Goal: Information Seeking & Learning: Understand process/instructions

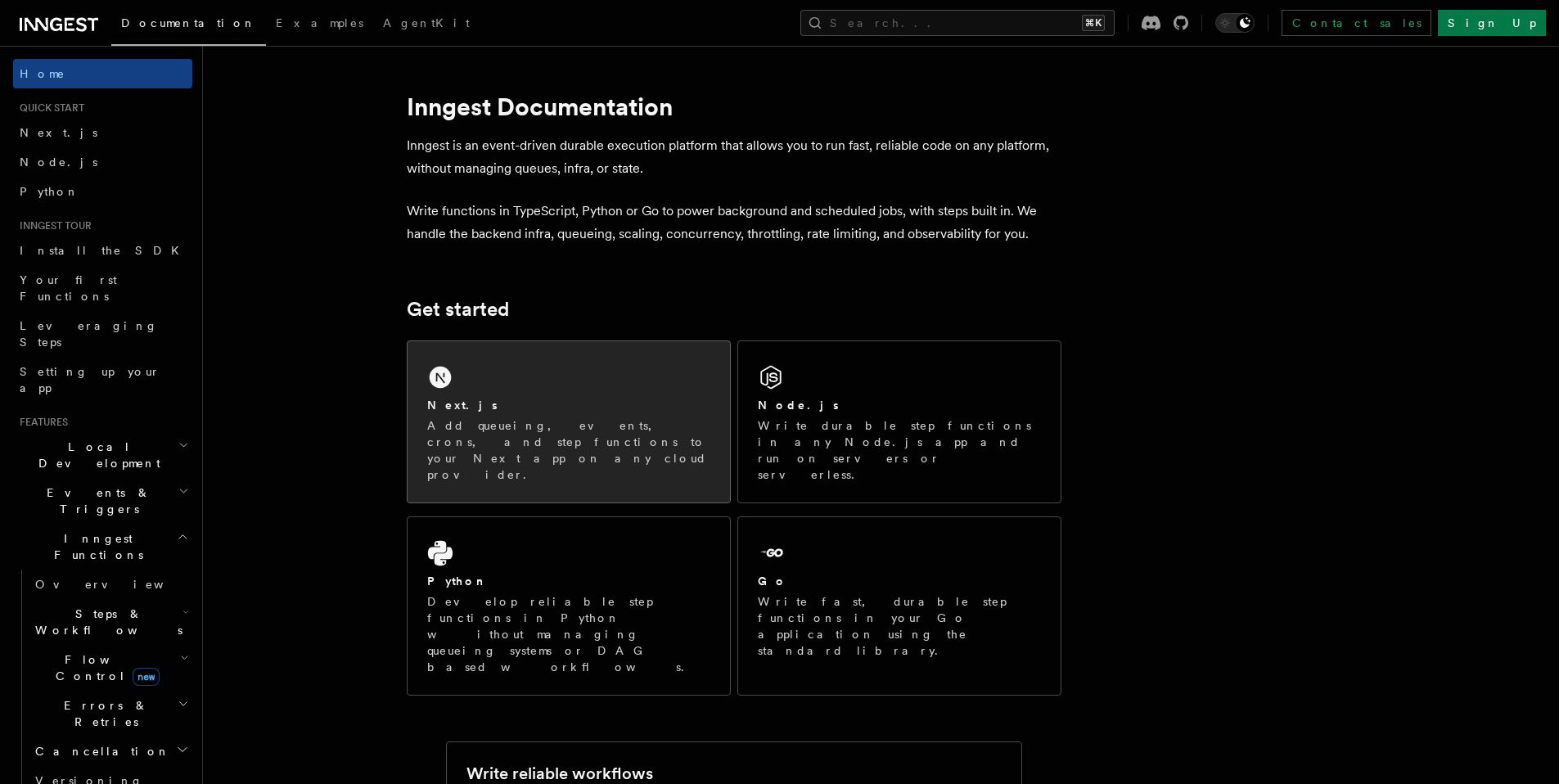
click at [532, 388] on div "Next.js Add queueing, events, crons, and step functions to your Next app on any…" at bounding box center [568, 421] width 323 height 161
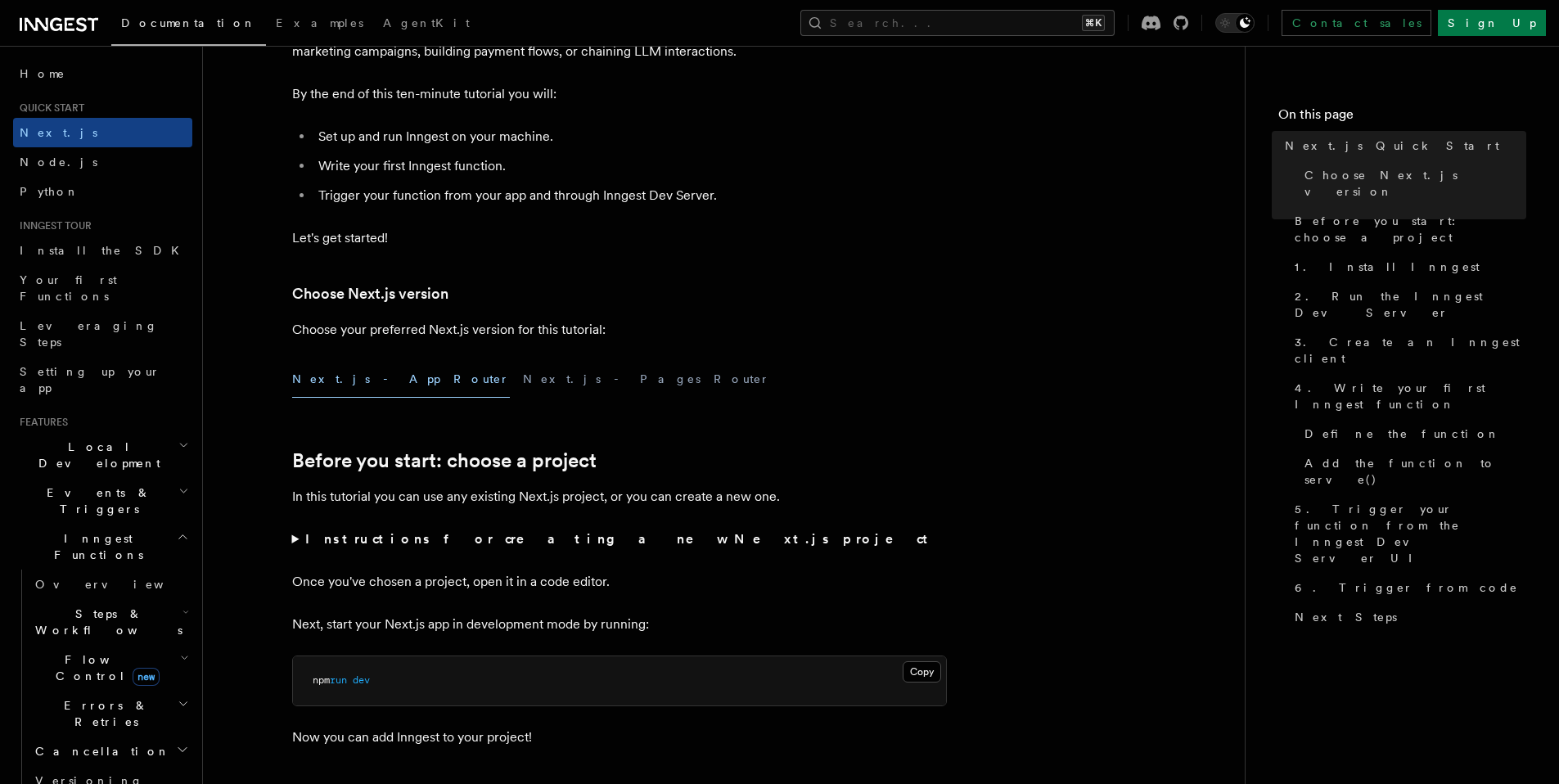
scroll to position [180, 0]
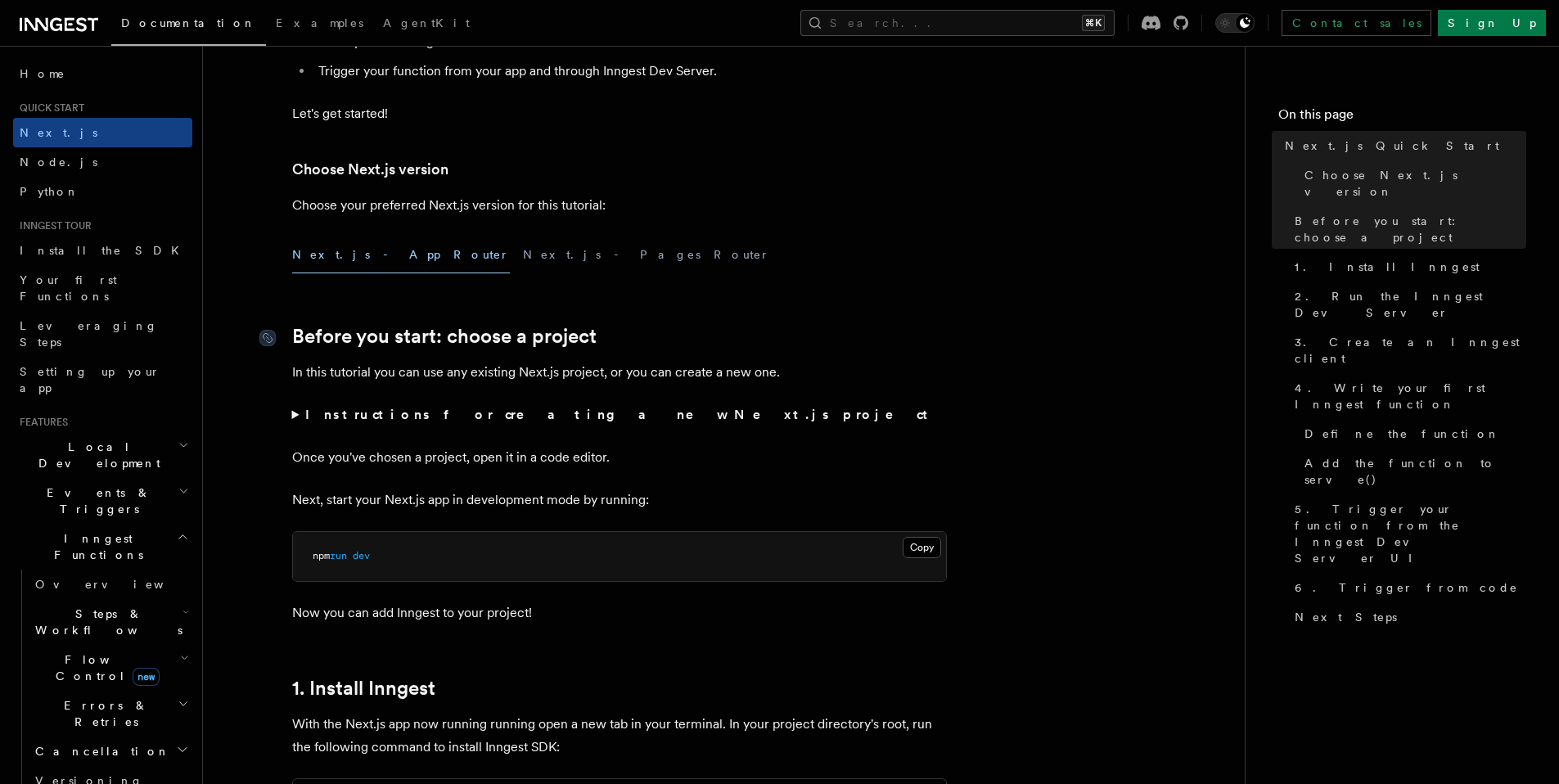
click at [512, 346] on link "Before you start: choose a project" at bounding box center [444, 337] width 305 height 23
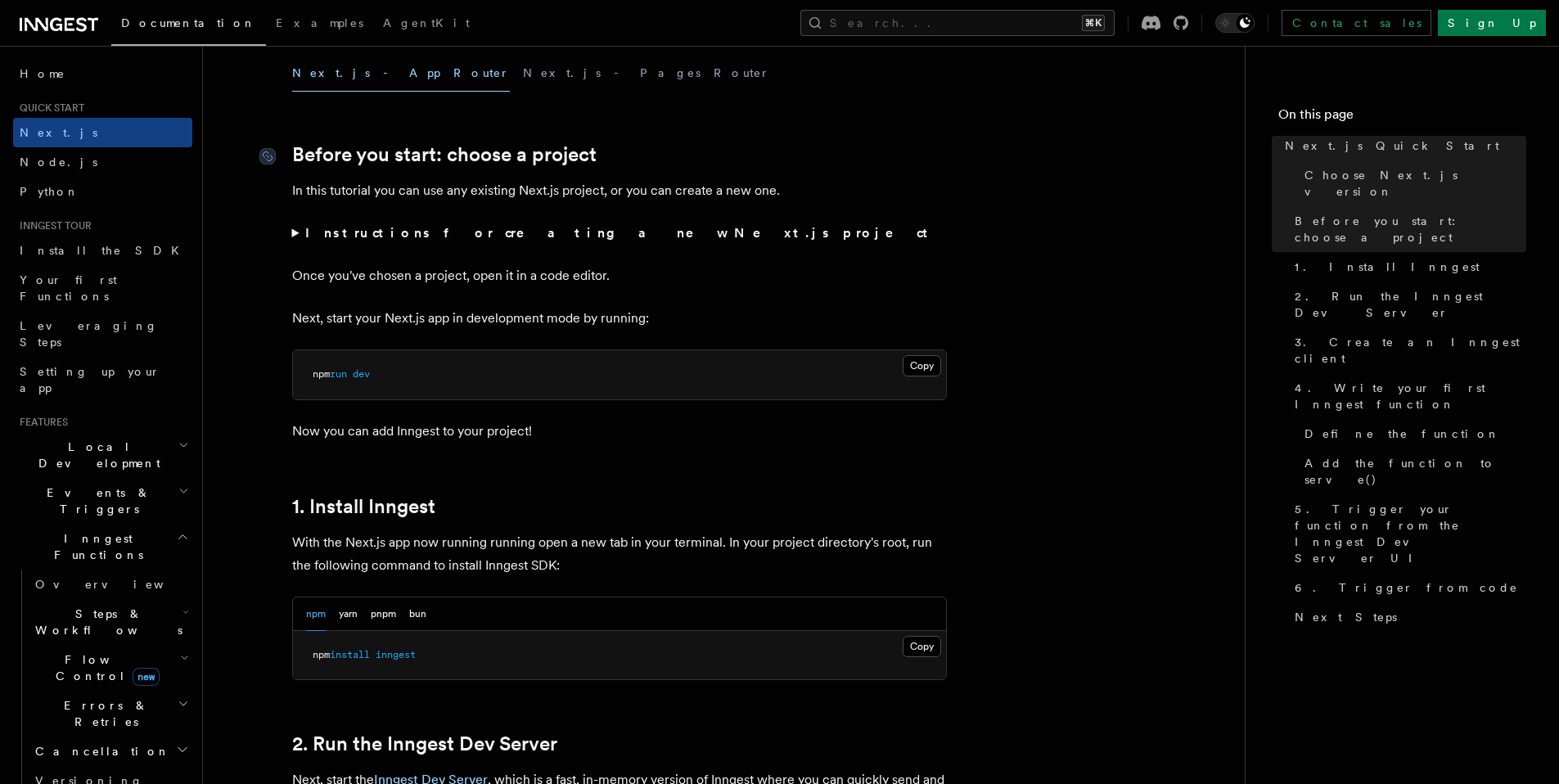
scroll to position [546, 0]
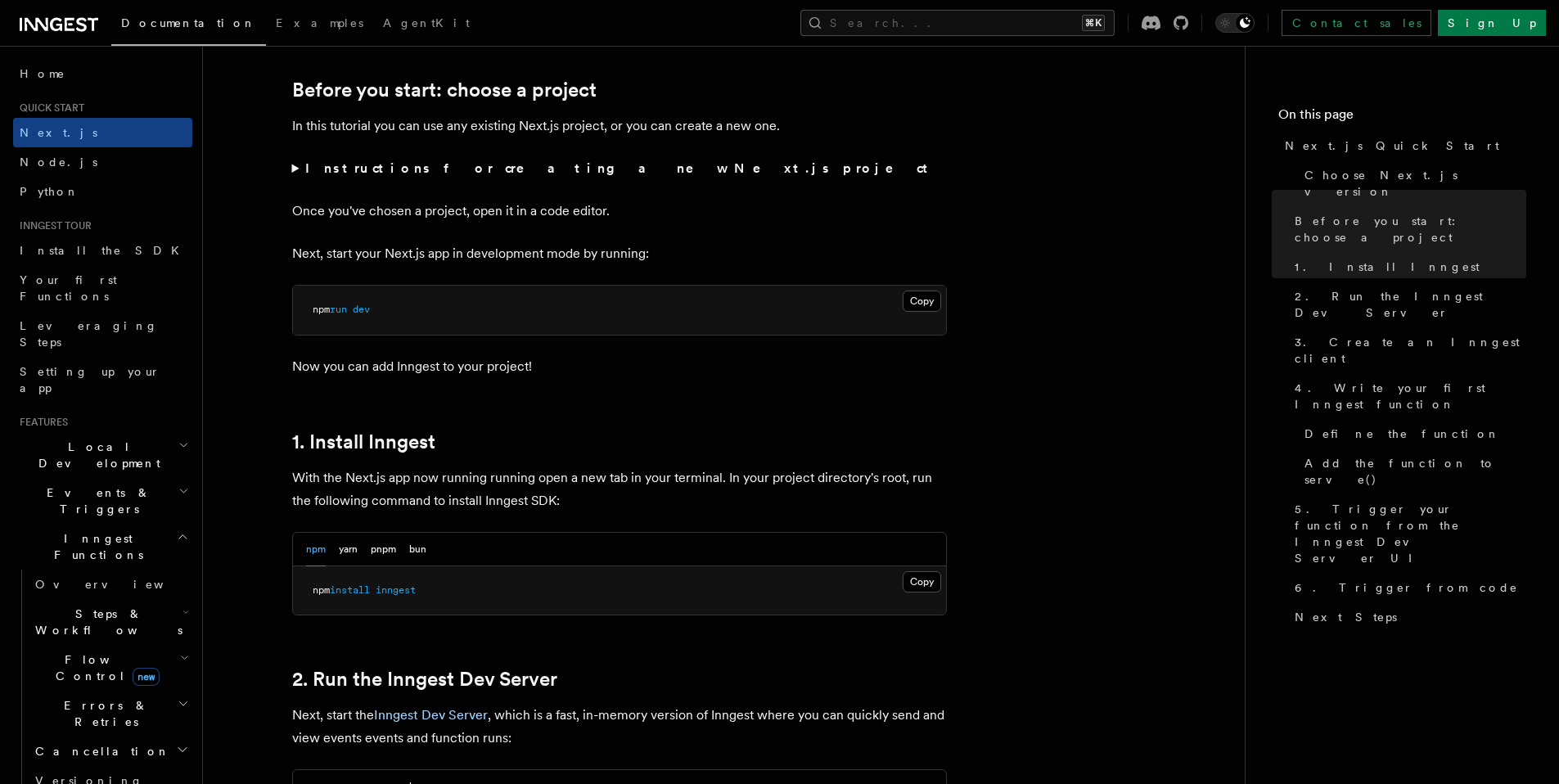
click at [521, 172] on strong "Instructions for creating a new Next.js project" at bounding box center [620, 168] width 629 height 15
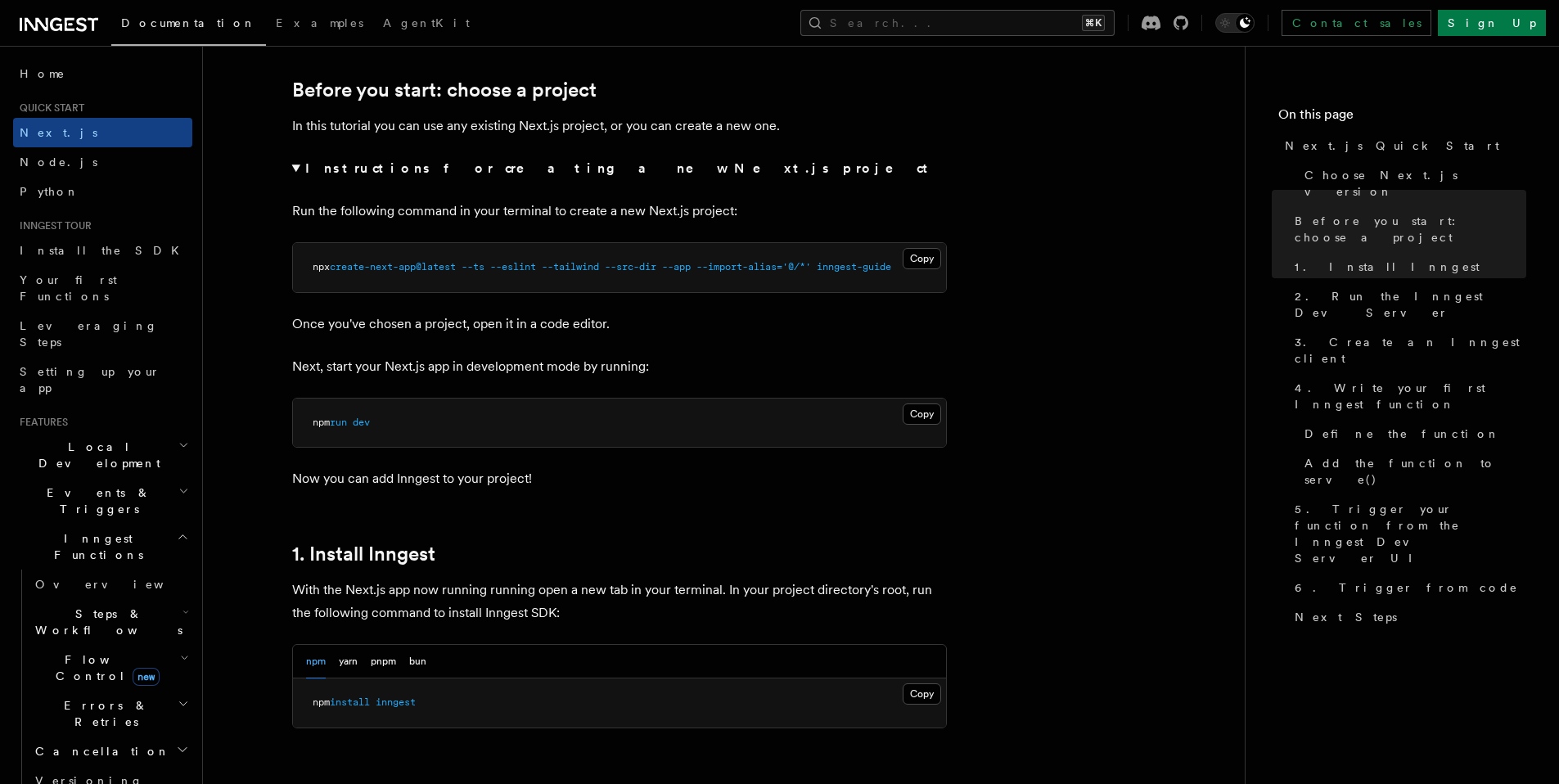
click at [520, 163] on strong "Instructions for creating a new Next.js project" at bounding box center [620, 168] width 629 height 15
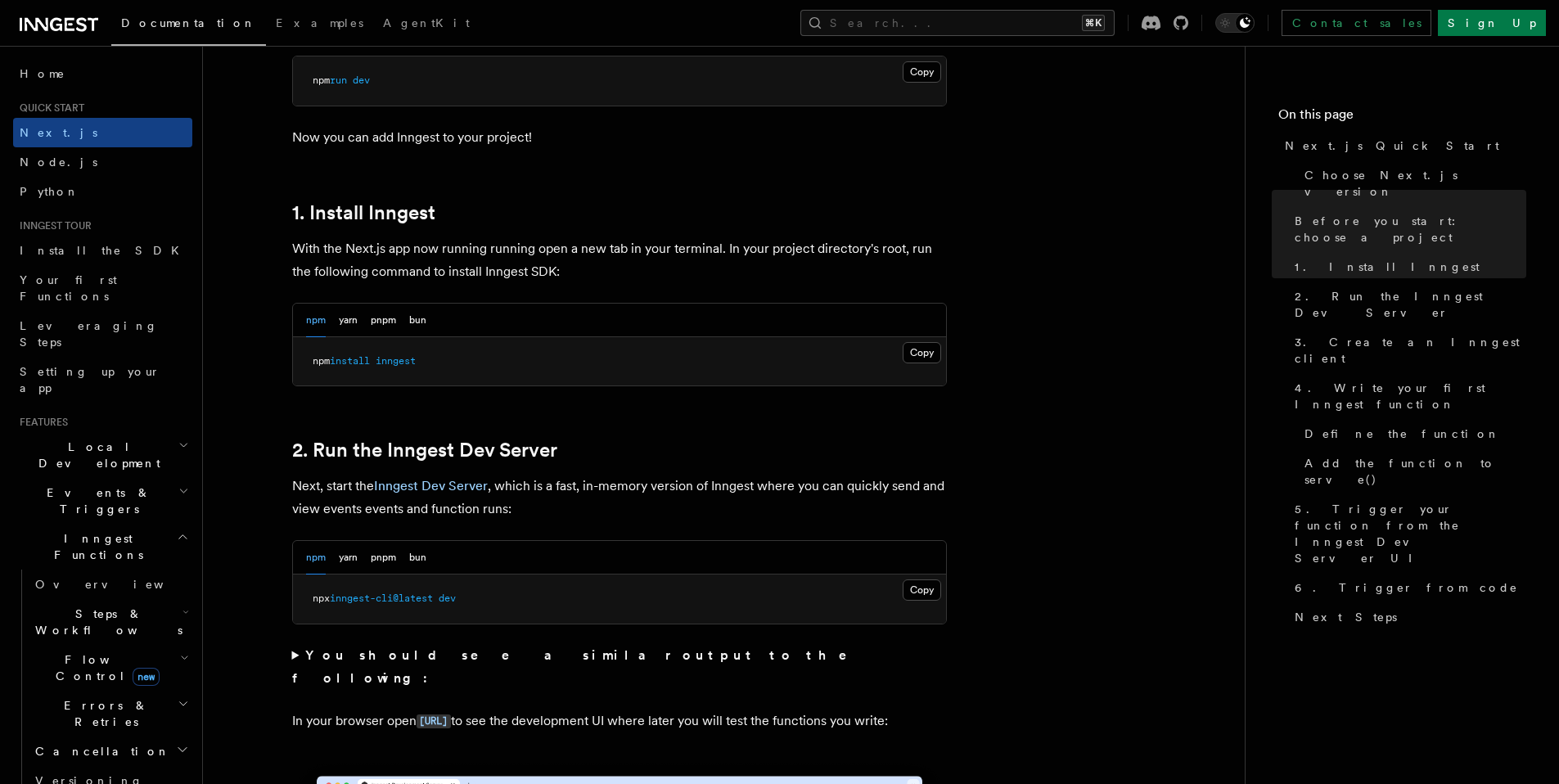
scroll to position [776, 0]
click at [393, 321] on button "pnpm" at bounding box center [383, 320] width 25 height 34
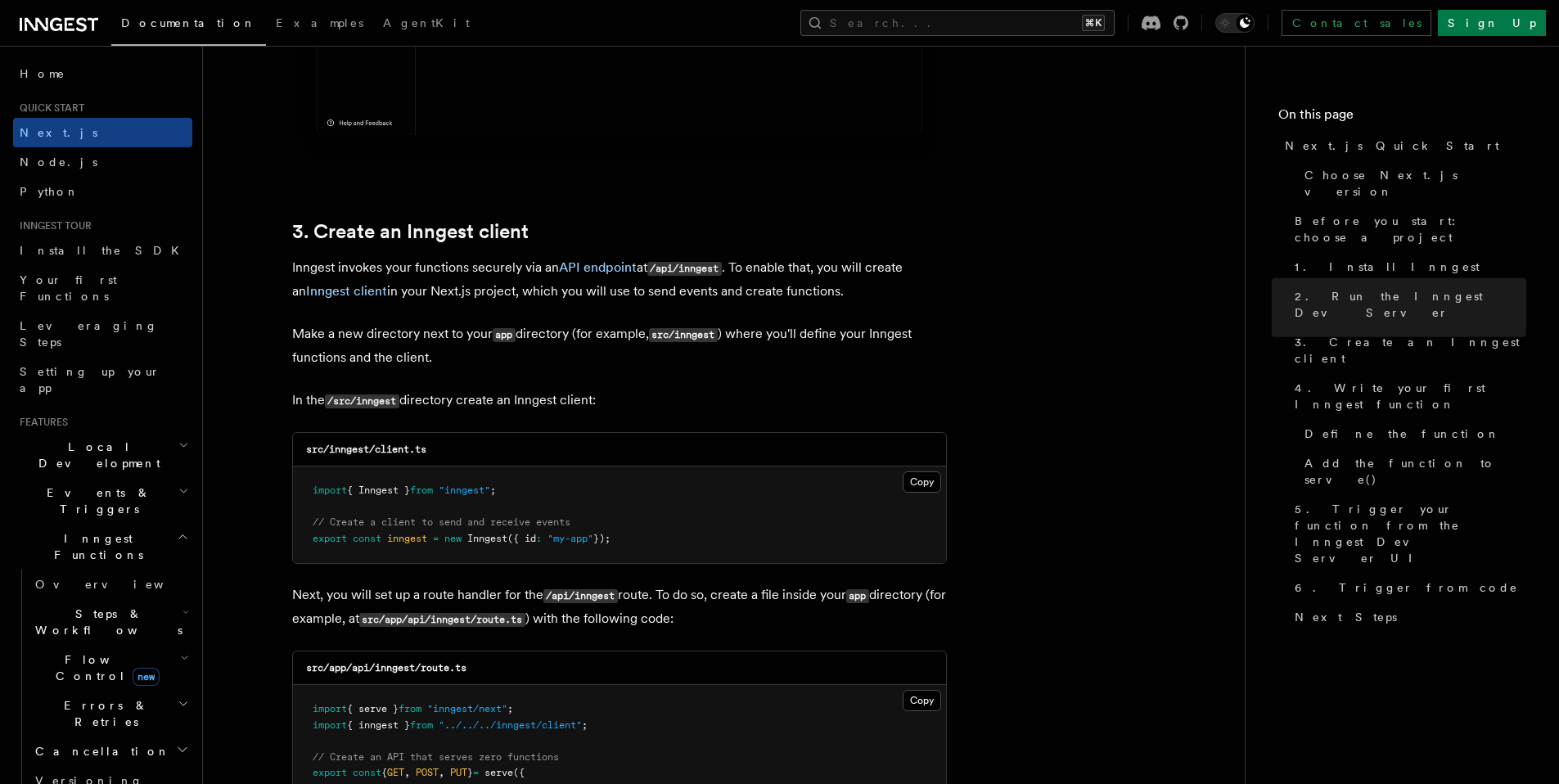
scroll to position [1472, 0]
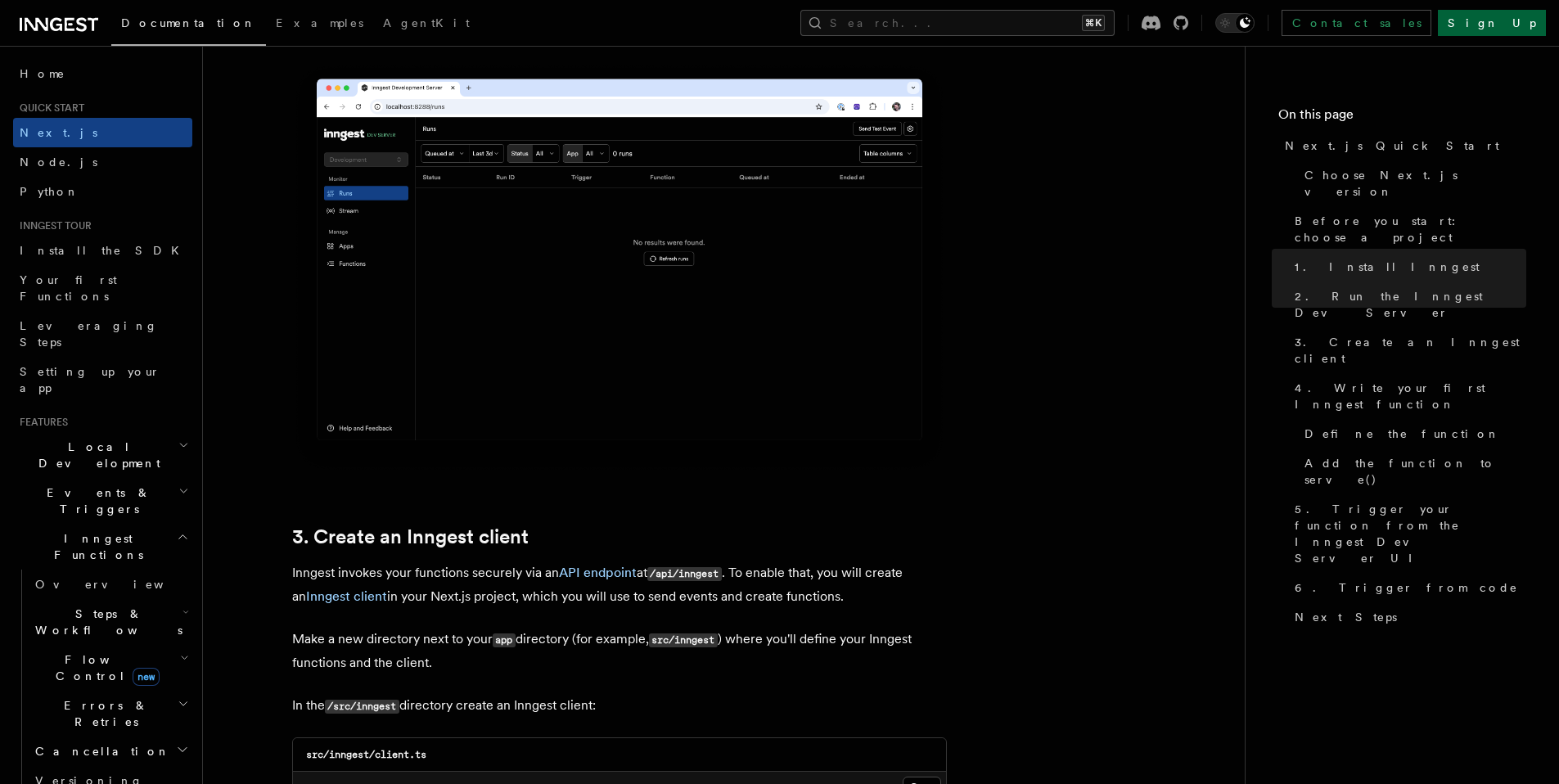
click at [1517, 31] on link "Sign Up" at bounding box center [1492, 22] width 108 height 26
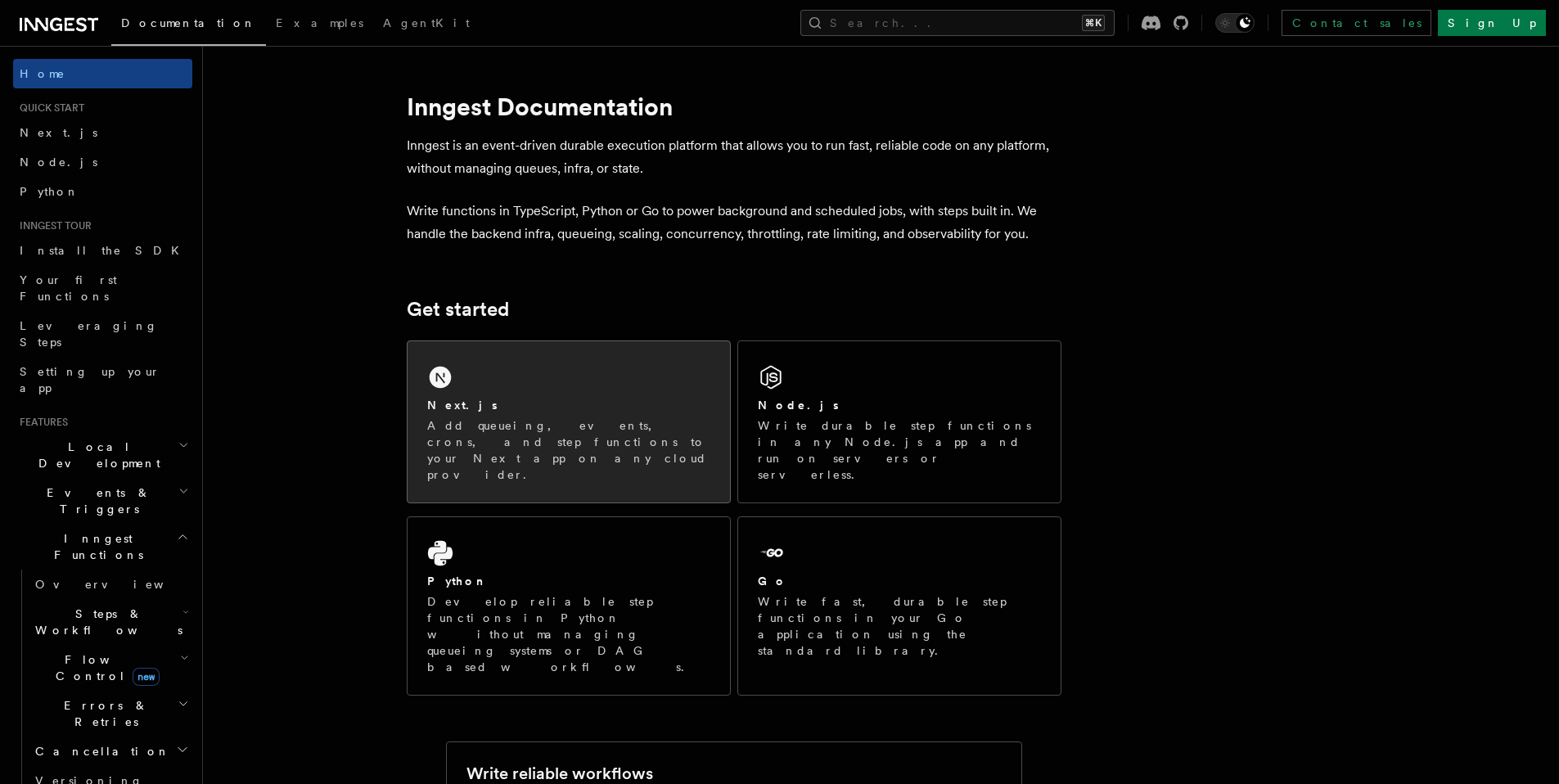
click at [656, 388] on div "Next.js Add queueing, events, crons, and step functions to your Next app on any…" at bounding box center [568, 421] width 323 height 161
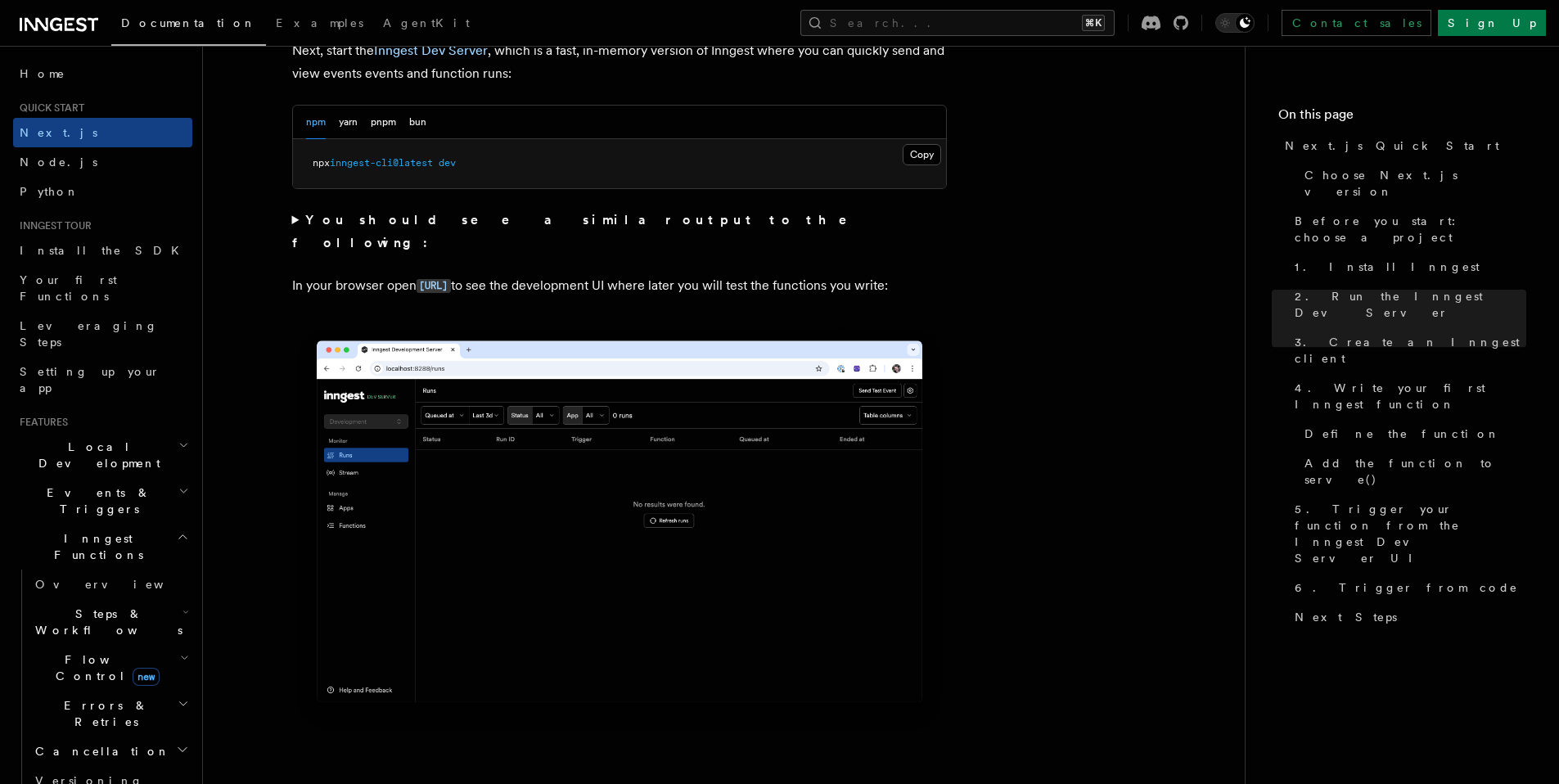
scroll to position [1096, 0]
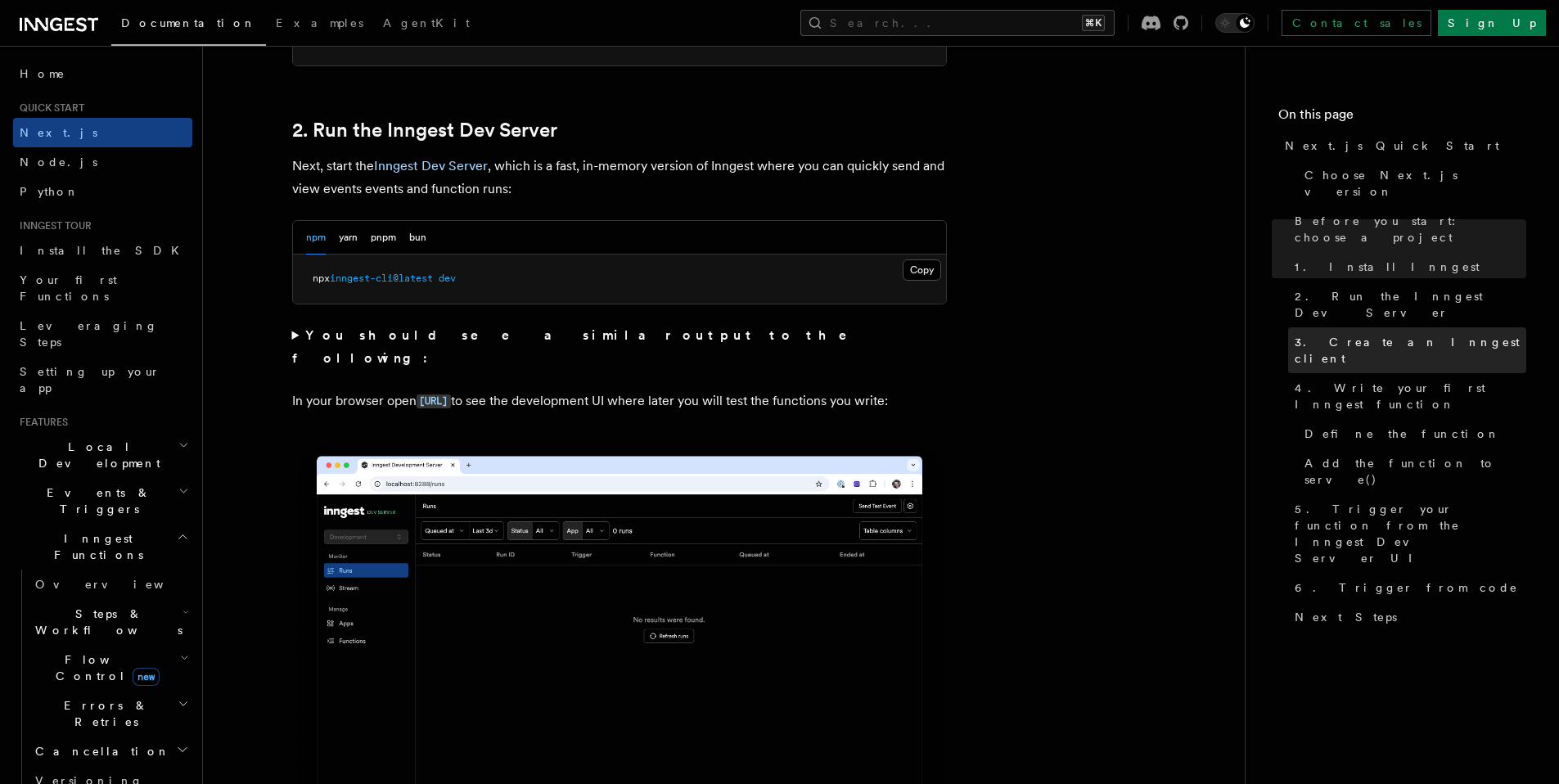
click at [1329, 334] on span "3. Create an Inngest client" at bounding box center [1410, 350] width 231 height 33
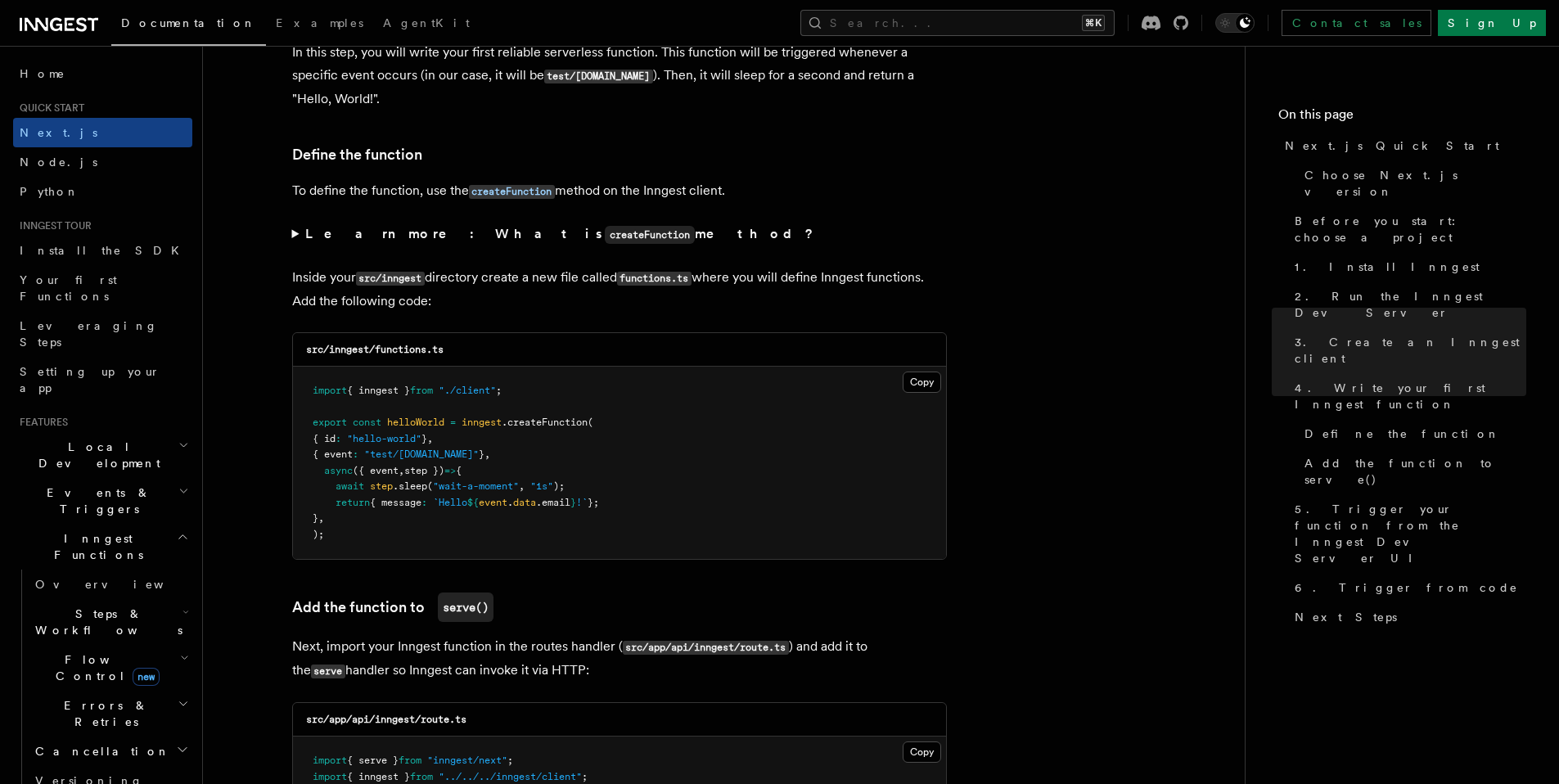
scroll to position [2707, 0]
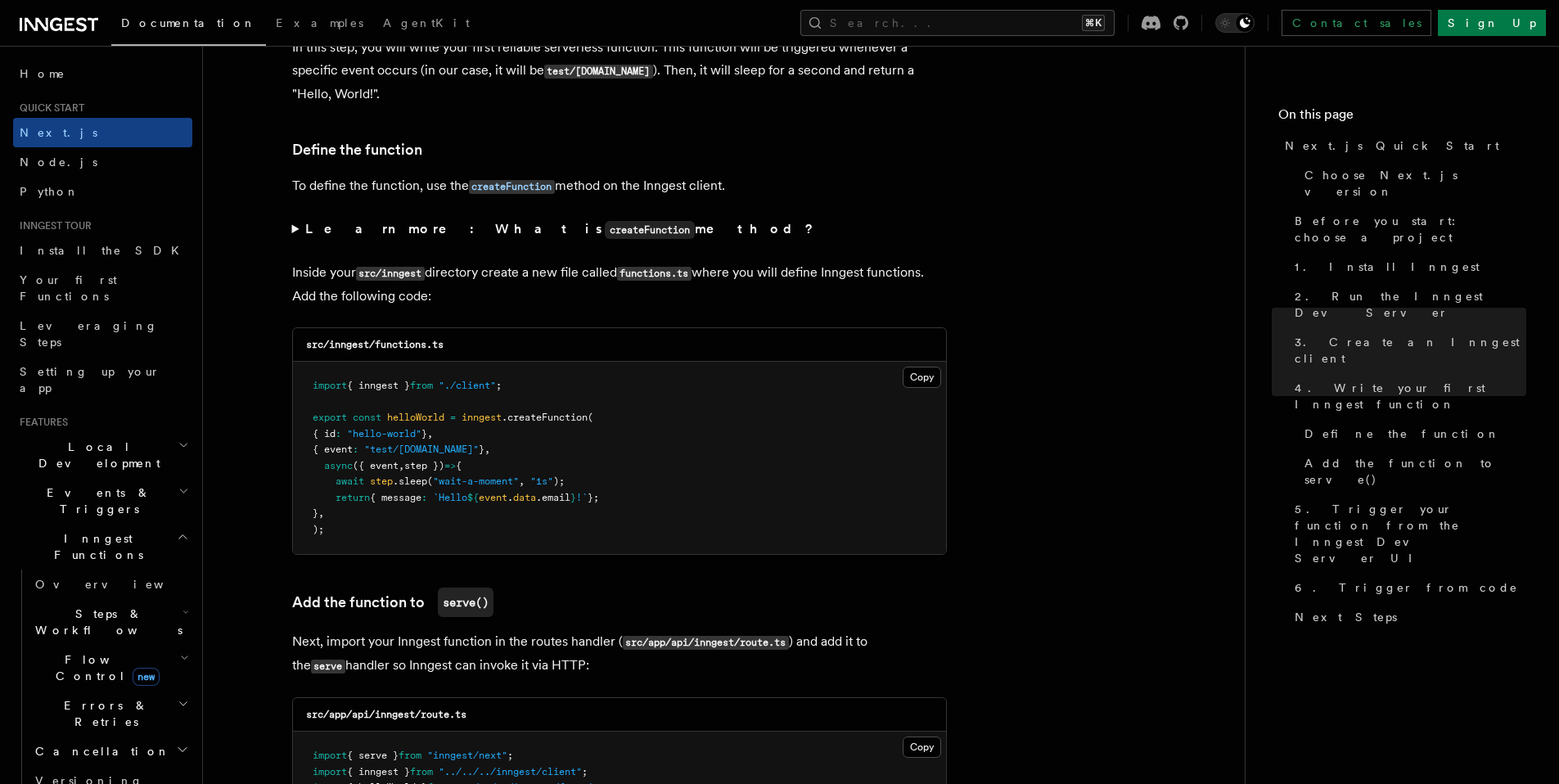
click at [605, 236] on code "createFunction" at bounding box center [650, 229] width 90 height 18
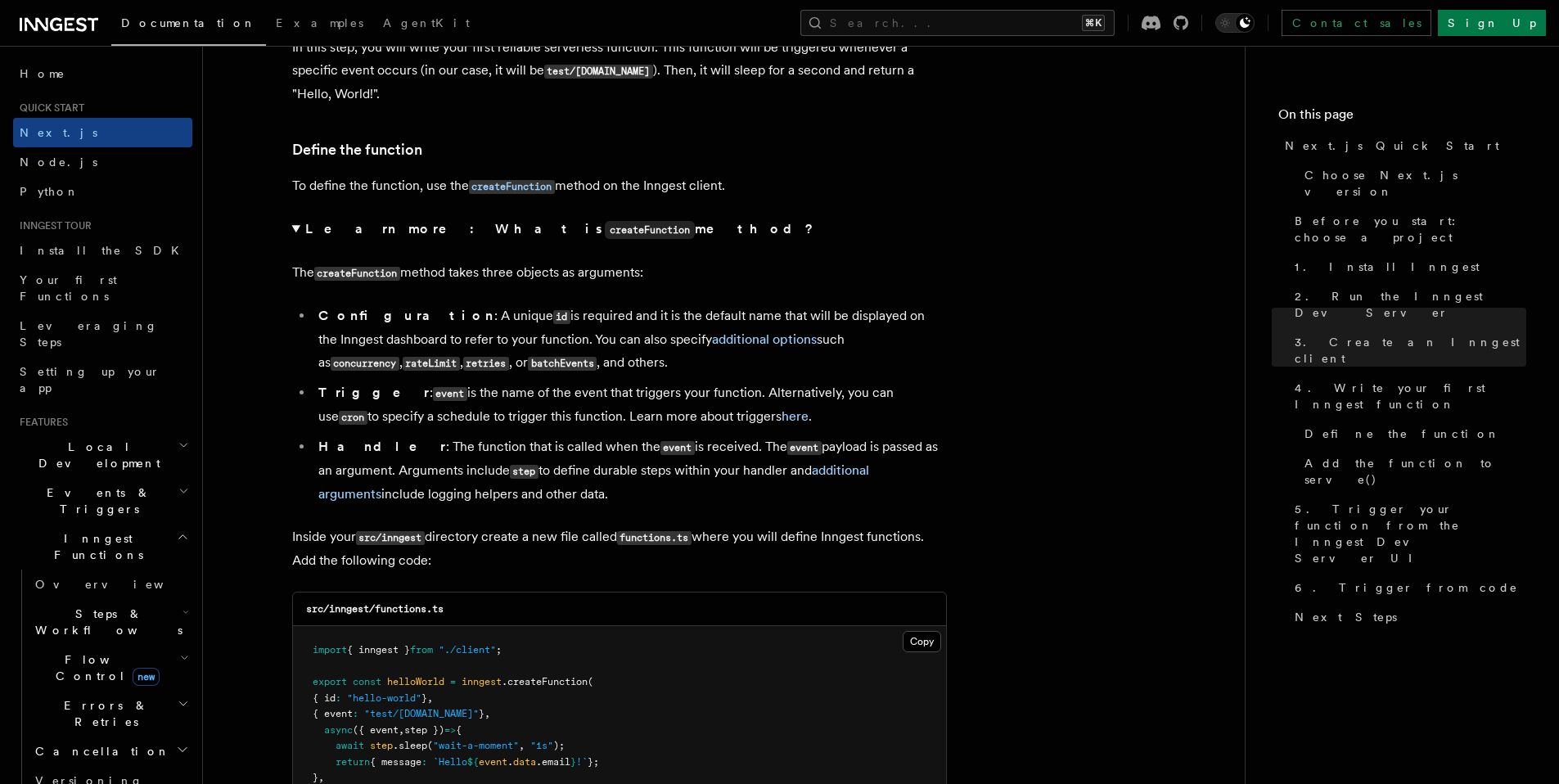
click at [605, 235] on code "createFunction" at bounding box center [650, 229] width 90 height 18
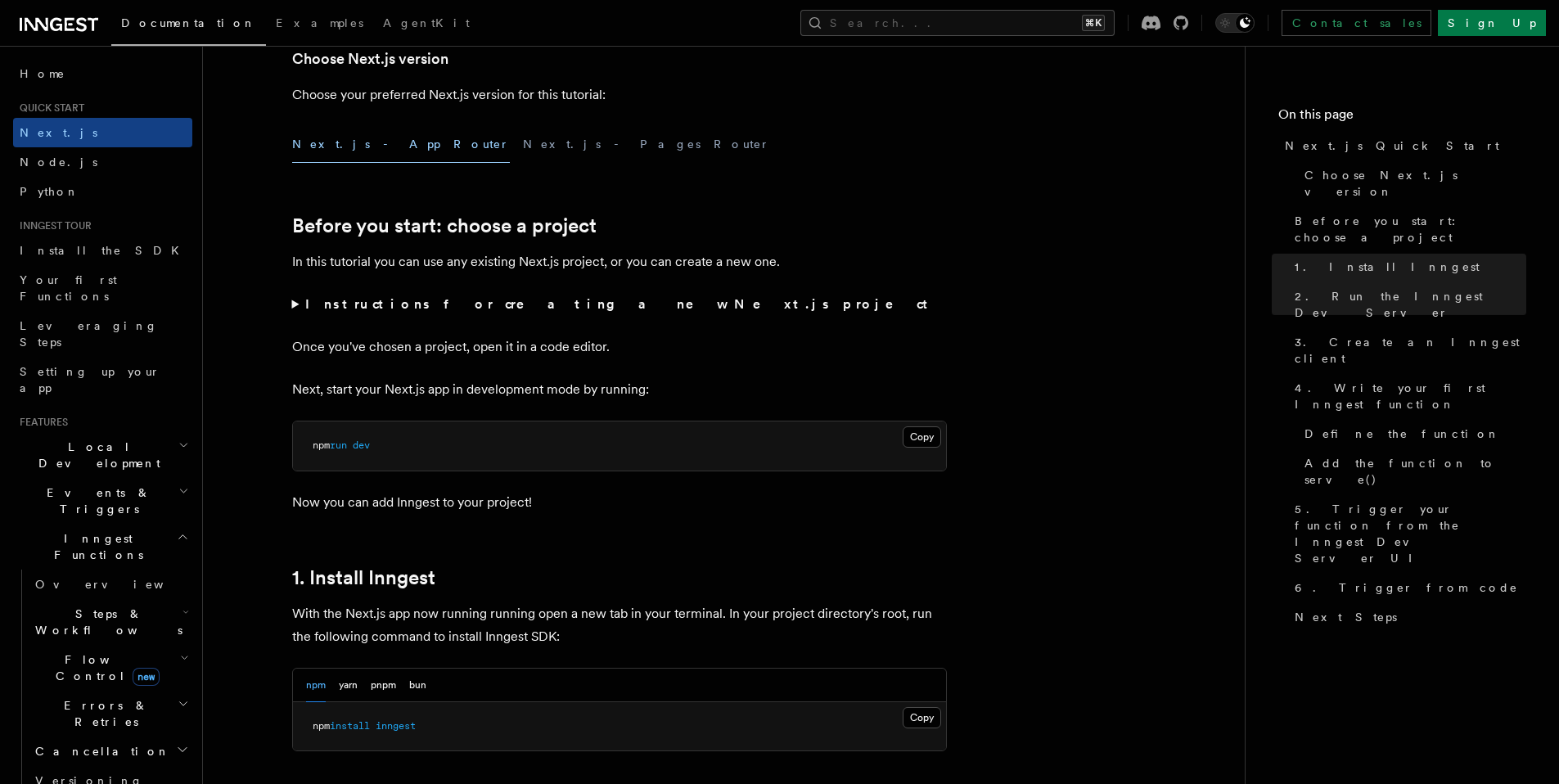
scroll to position [0, 0]
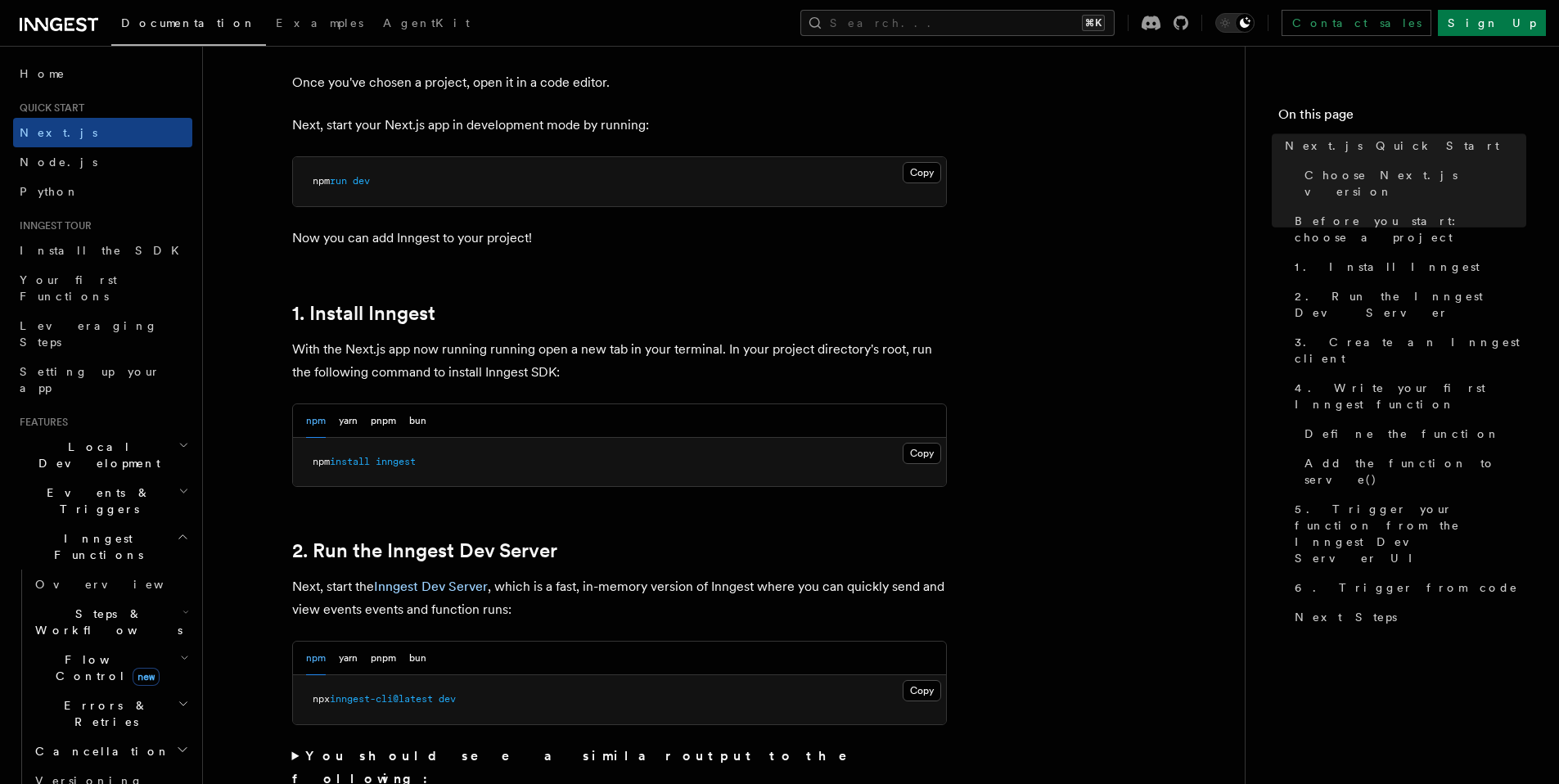
scroll to position [699, 0]
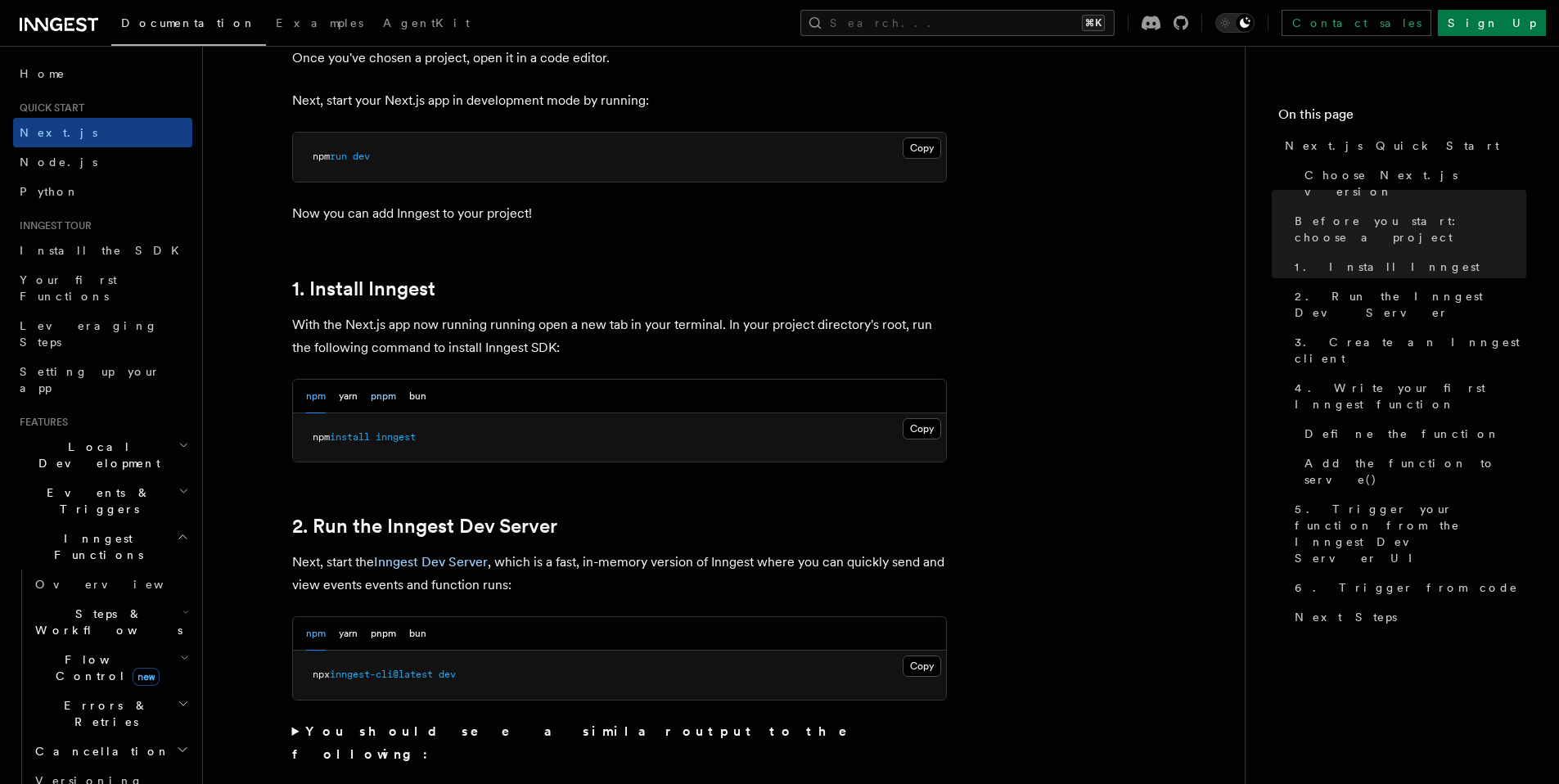
click at [378, 401] on button "pnpm" at bounding box center [383, 396] width 25 height 34
click at [922, 427] on button "Copy Copied" at bounding box center [921, 429] width 38 height 21
click at [941, 659] on pre "pnpm dlx inngest-cli@latest dev" at bounding box center [619, 674] width 653 height 49
click at [926, 668] on button "Copy Copied" at bounding box center [921, 666] width 38 height 21
click at [919, 662] on button "Copy Copied" at bounding box center [921, 666] width 38 height 21
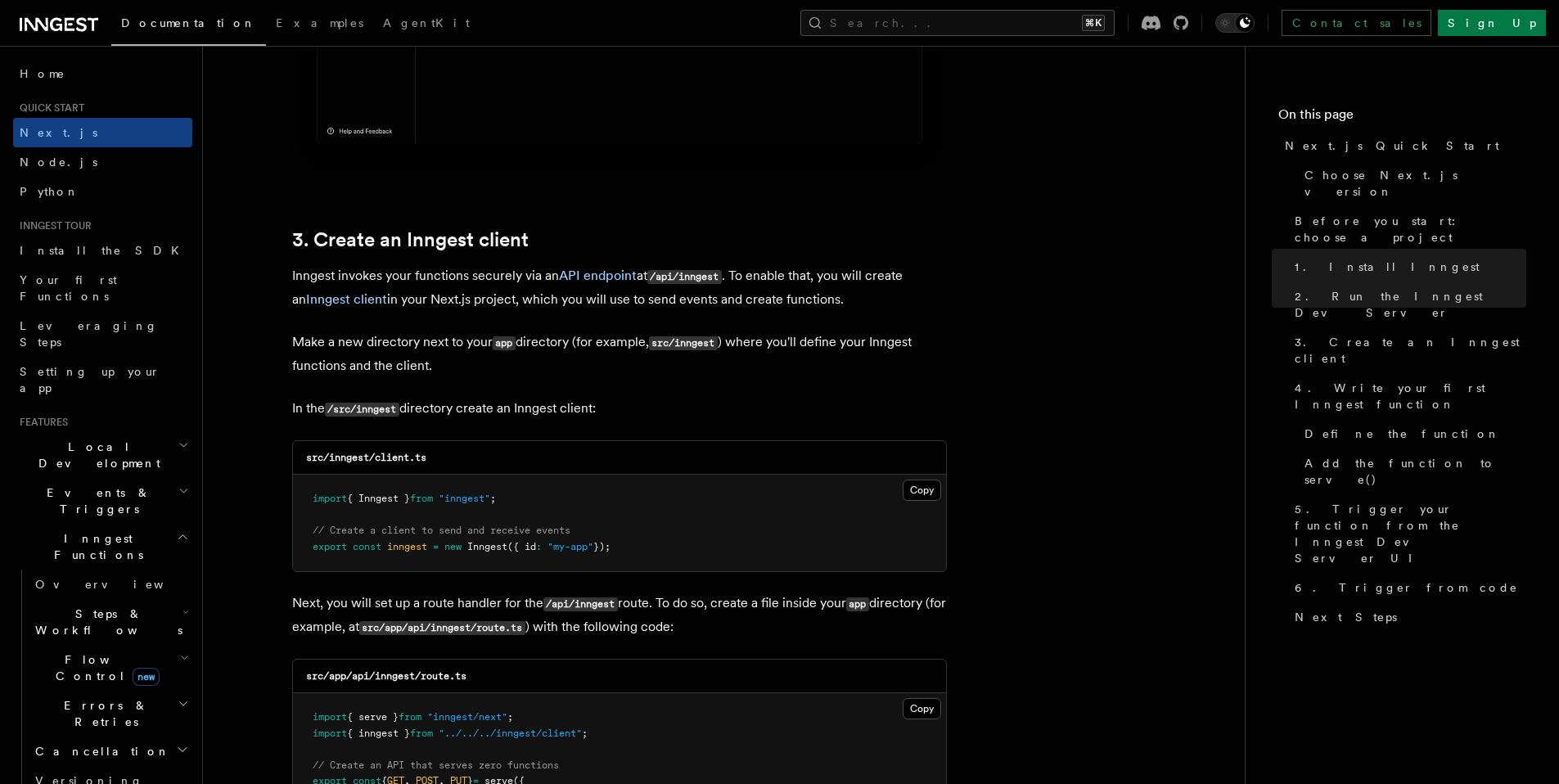
scroll to position [1796, 0]
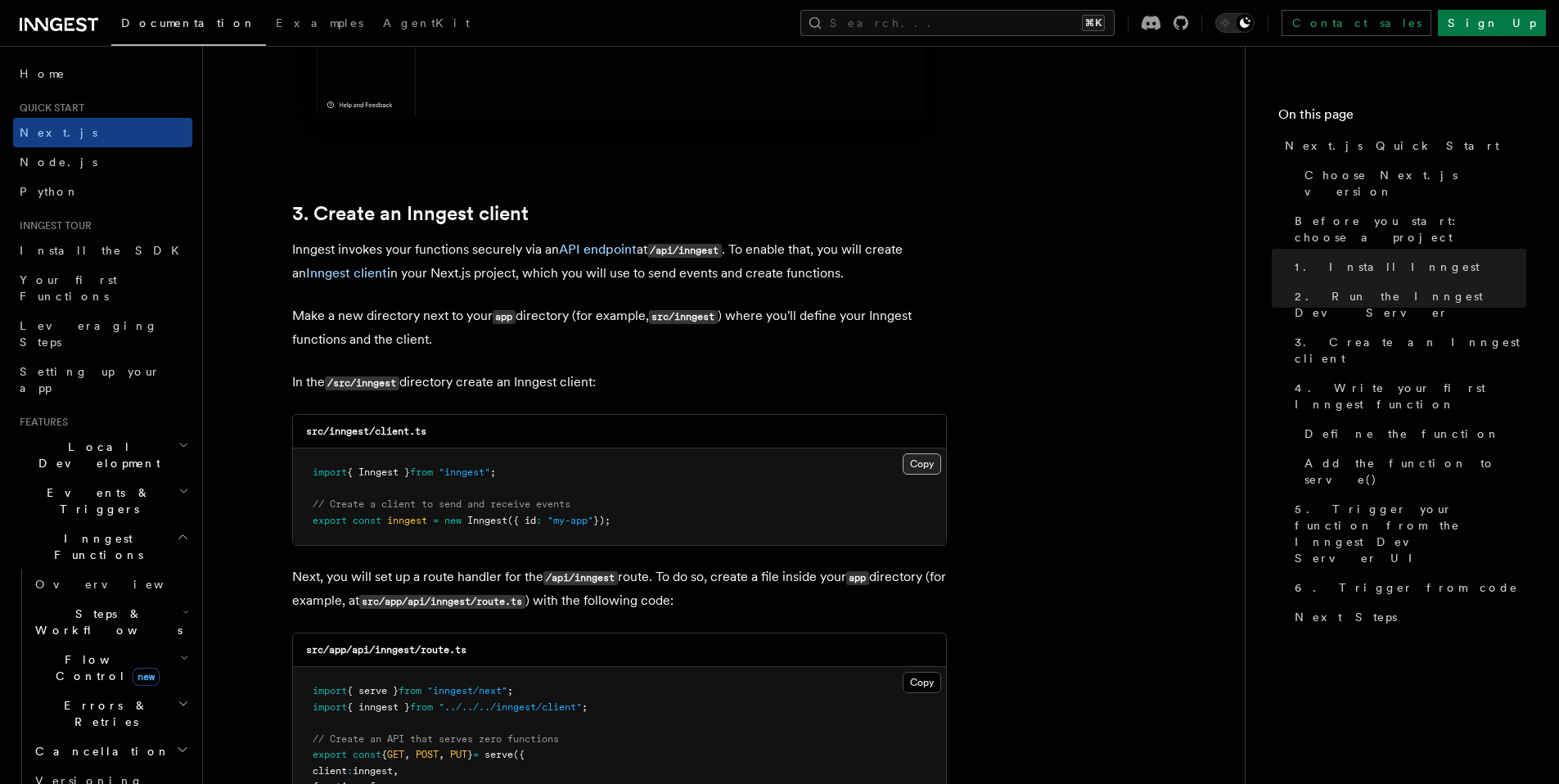
click at [926, 466] on button "Copy Copied" at bounding box center [921, 464] width 38 height 21
click at [917, 471] on button "Copy Copied" at bounding box center [921, 464] width 38 height 21
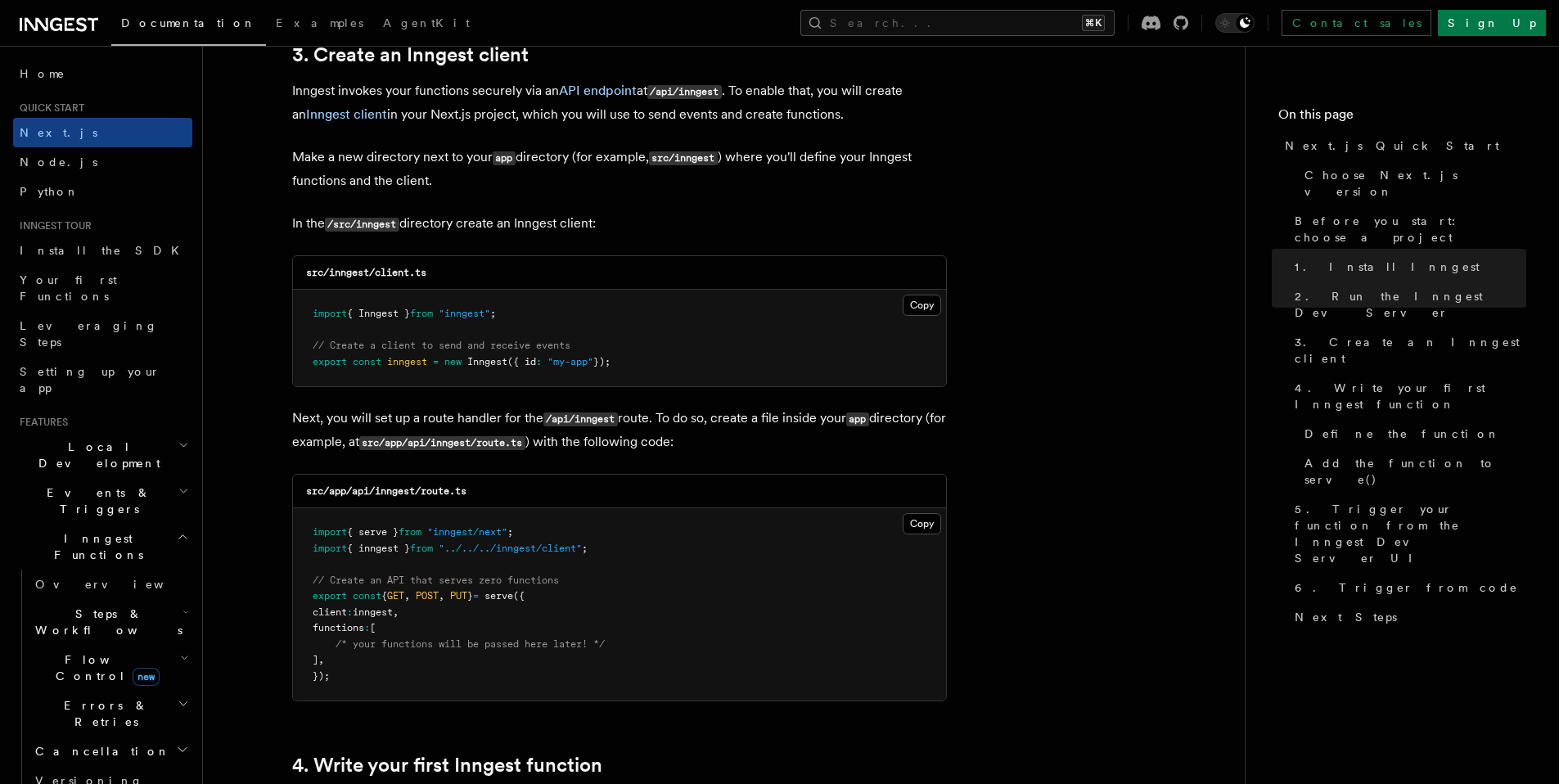
scroll to position [2020, 0]
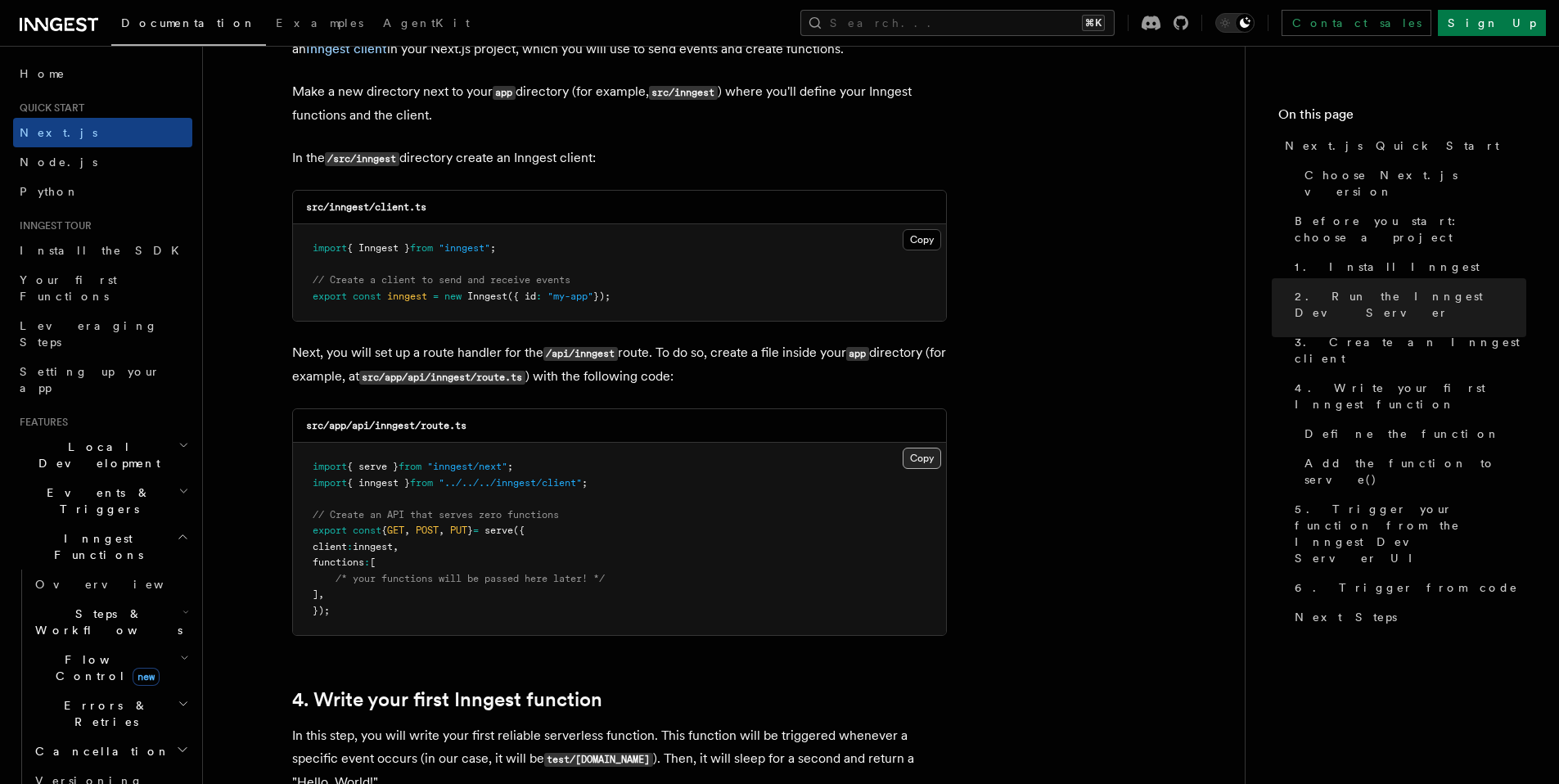
click at [918, 452] on button "Copy Copied" at bounding box center [921, 458] width 38 height 21
